Goal: Check status

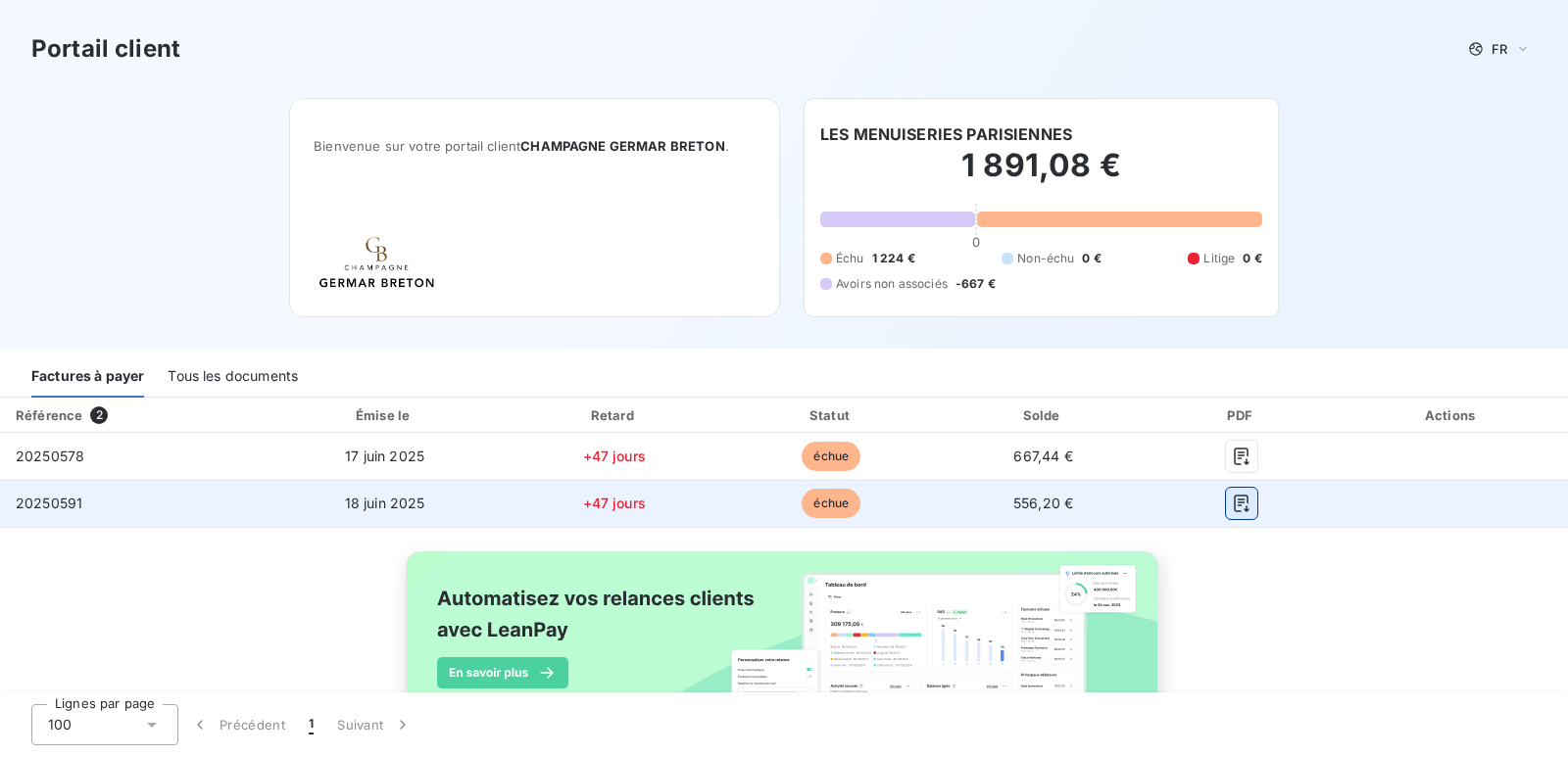
click at [1234, 499] on icon "button" at bounding box center [1241, 503] width 15 height 18
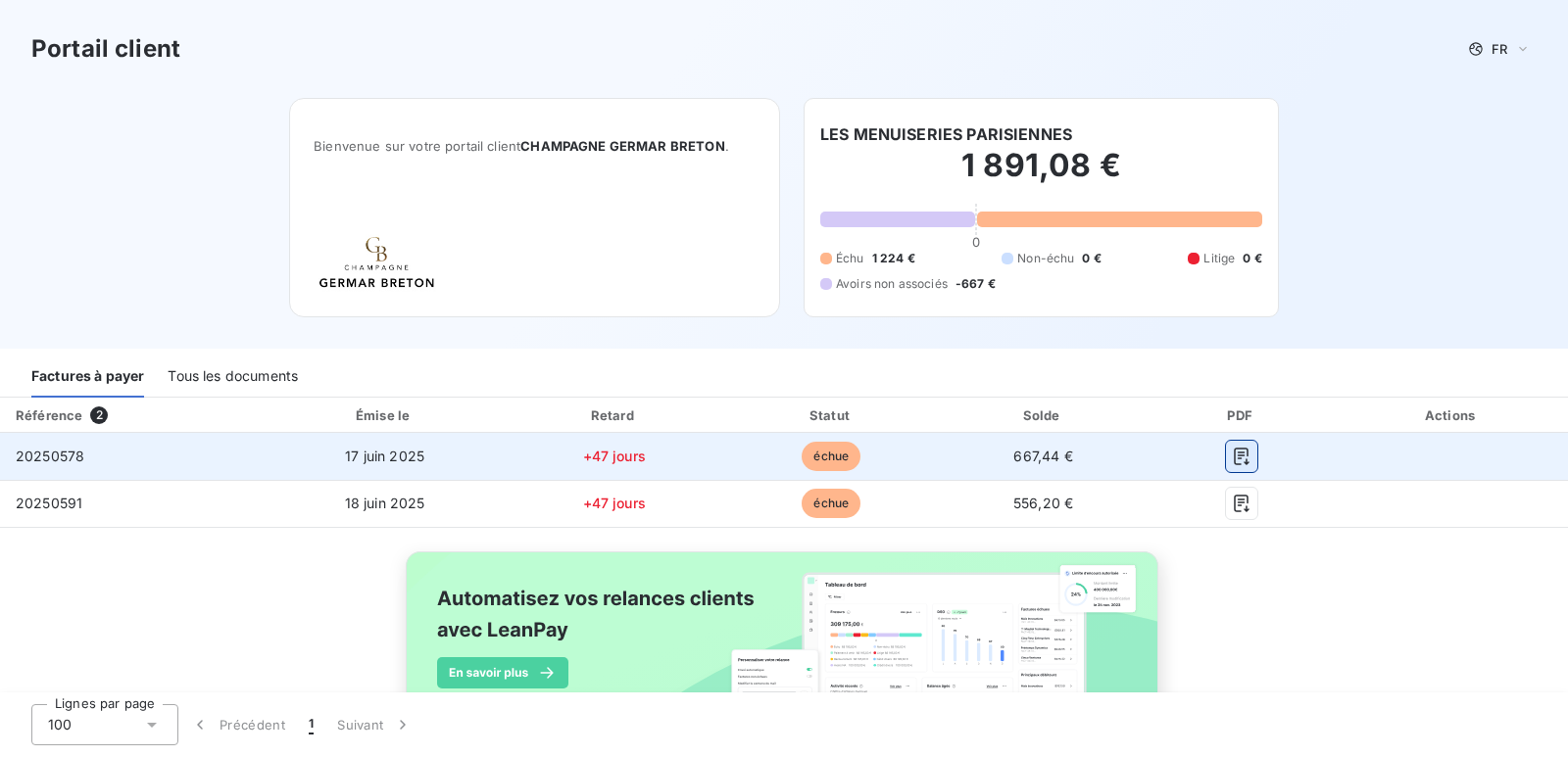
click at [1234, 458] on icon "button" at bounding box center [1241, 457] width 15 height 18
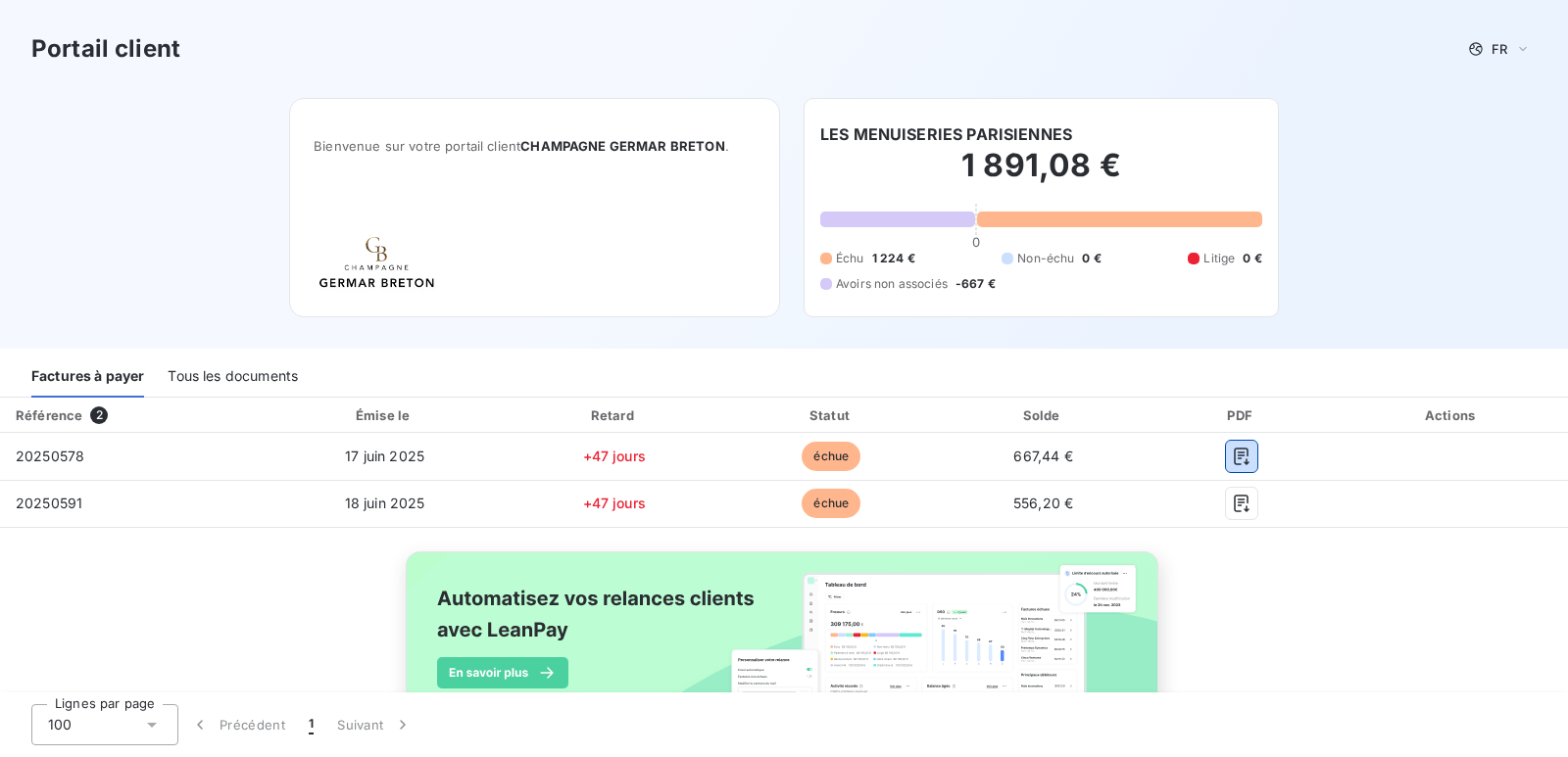
click at [239, 369] on div "Tous les documents" at bounding box center [233, 377] width 130 height 41
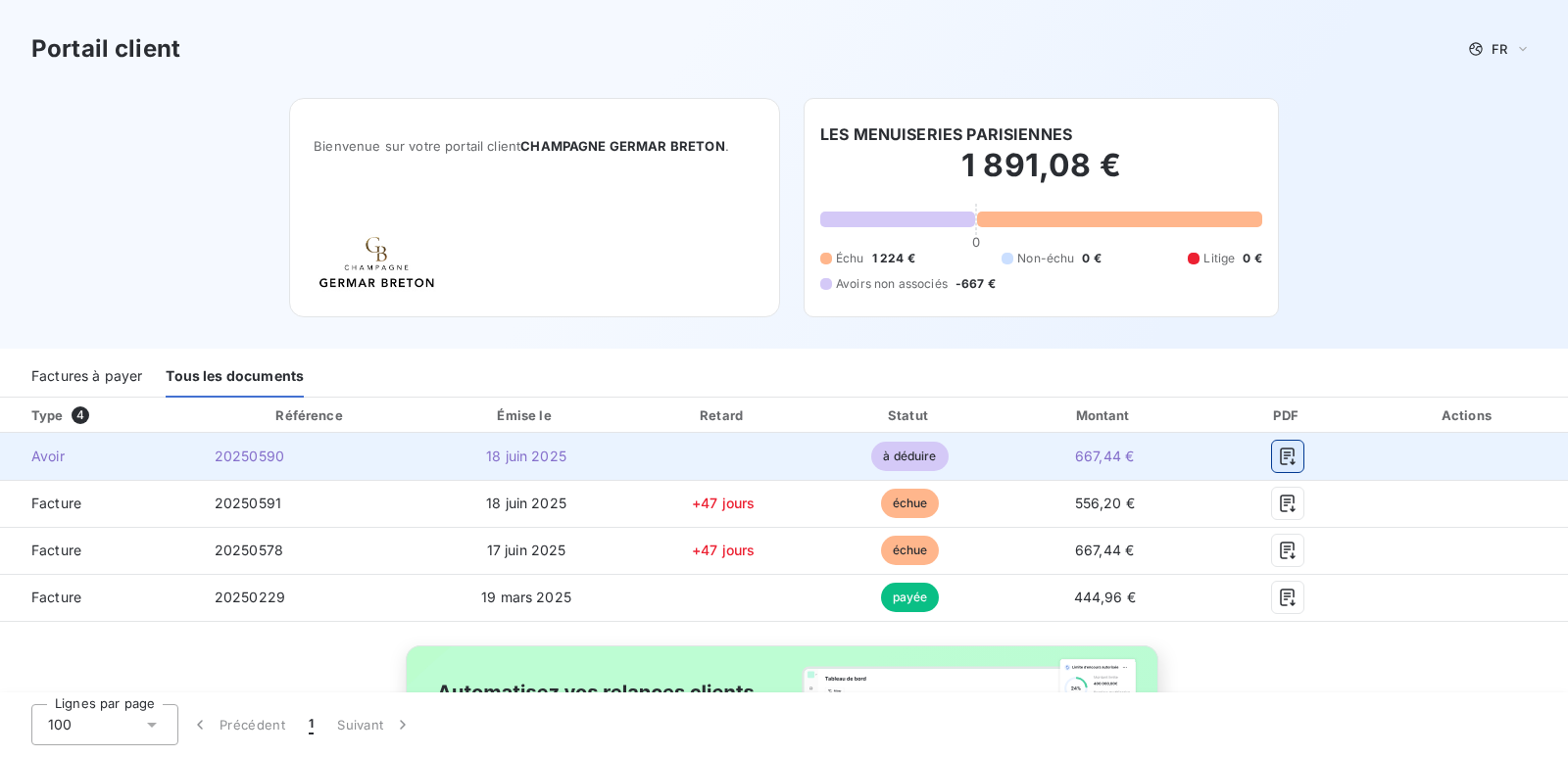
click at [1278, 456] on icon "button" at bounding box center [1288, 457] width 20 height 20
click at [1278, 459] on icon "button" at bounding box center [1288, 457] width 20 height 20
click at [1001, 446] on td "667,44 €" at bounding box center [1103, 457] width 204 height 47
click at [1278, 459] on icon "button" at bounding box center [1288, 457] width 20 height 20
click at [1278, 450] on icon "button" at bounding box center [1288, 457] width 20 height 20
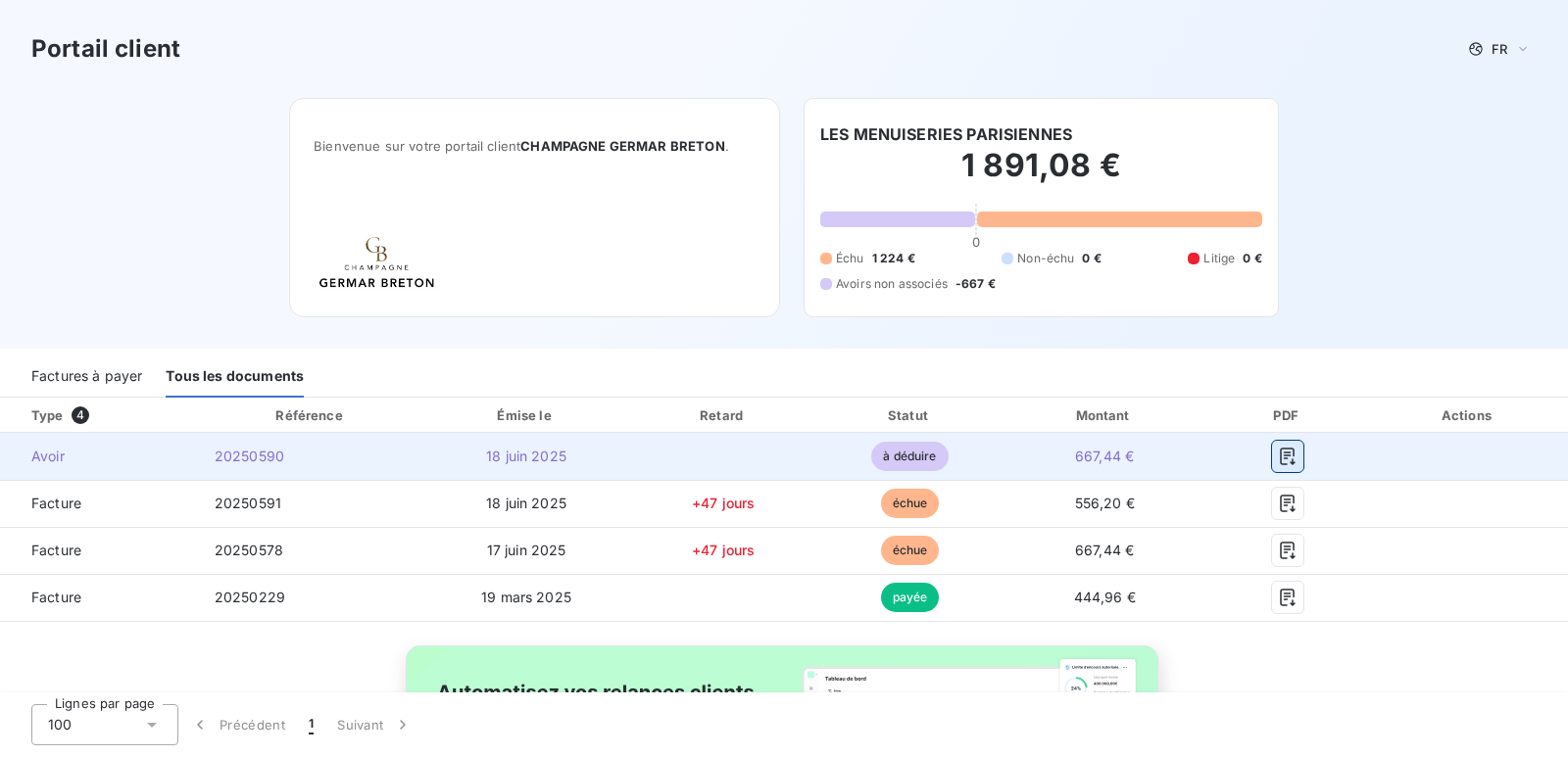
click at [1278, 450] on icon "button" at bounding box center [1288, 457] width 20 height 20
click at [871, 453] on span "à déduire" at bounding box center [908, 457] width 76 height 30
click at [882, 454] on span "à déduire" at bounding box center [908, 457] width 76 height 30
click at [230, 450] on span "20250590" at bounding box center [249, 456] width 69 height 17
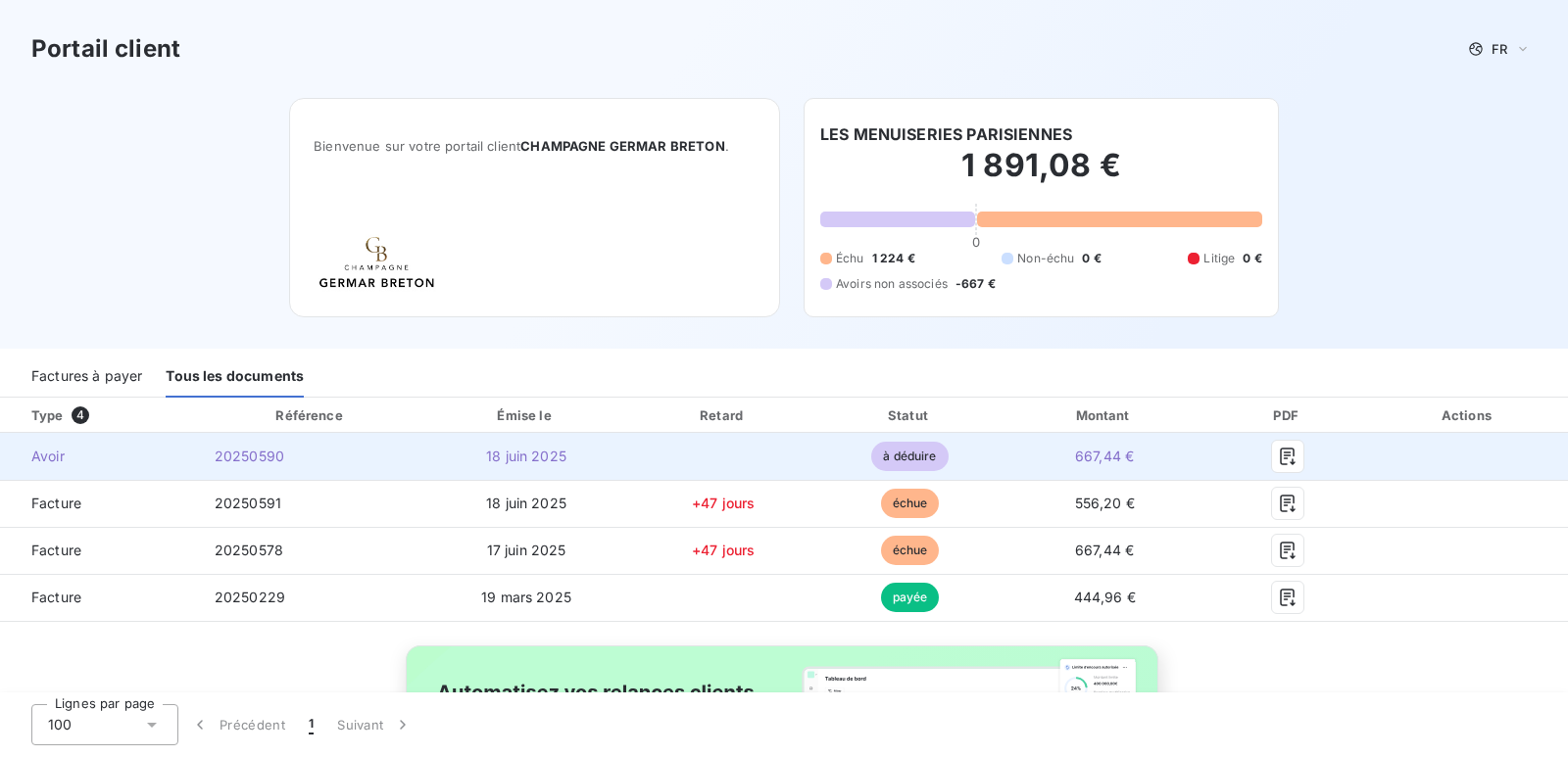
click at [135, 442] on td "Avoir" at bounding box center [99, 457] width 198 height 47
click at [1278, 458] on icon "button" at bounding box center [1288, 457] width 20 height 20
